Goal: Find specific page/section: Find specific page/section

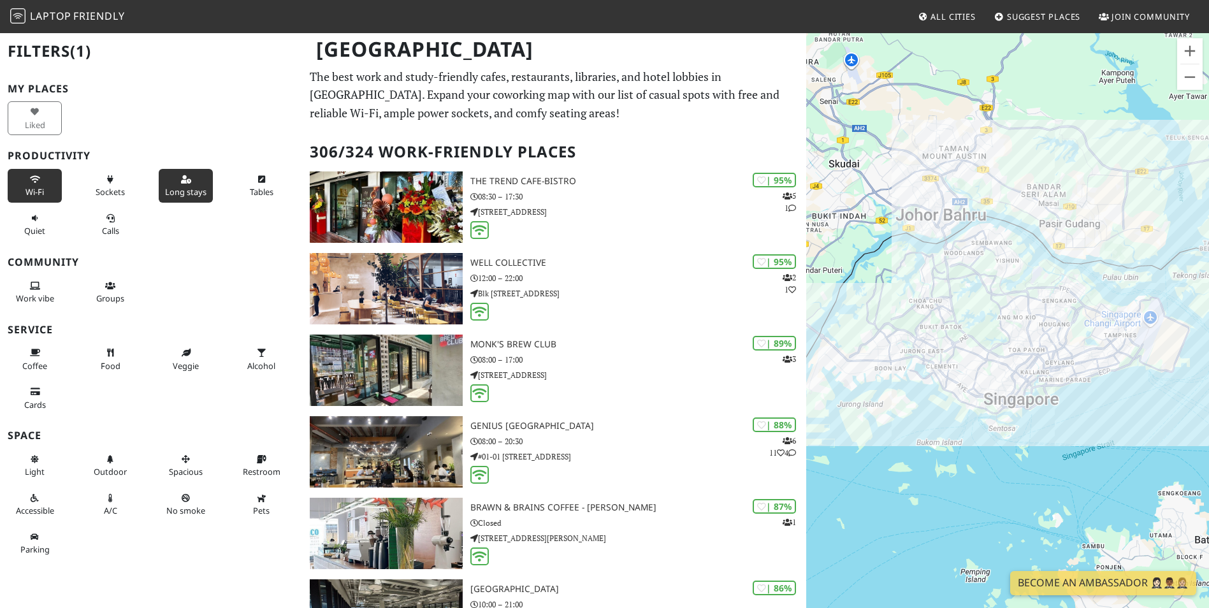
click at [174, 185] on button "Long stays" at bounding box center [186, 186] width 54 height 34
click at [968, 224] on div "To navigate, press the arrow keys. Harvest@Woodlands" at bounding box center [1007, 336] width 403 height 608
click at [962, 200] on link "Harvest@Woodlands" at bounding box center [967, 199] width 77 height 10
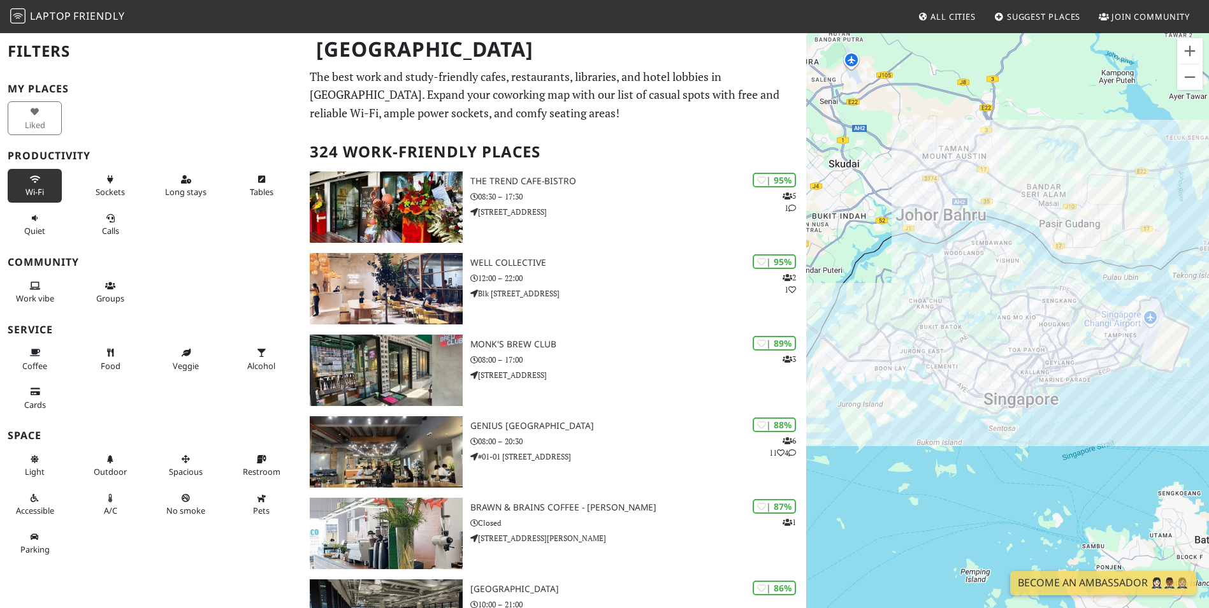
click at [40, 187] on span "Wi-Fi" at bounding box center [35, 191] width 18 height 11
drag, startPoint x: 186, startPoint y: 180, endPoint x: 171, endPoint y: 205, distance: 29.2
click at [186, 180] on button "Long stays" at bounding box center [186, 186] width 54 height 34
